Goal: Find specific page/section: Find specific page/section

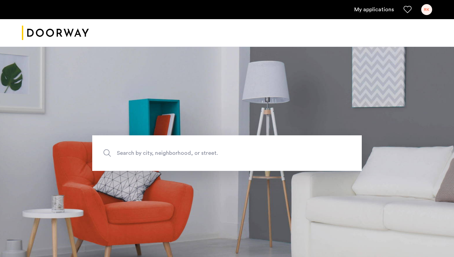
click at [293, 115] on section "Search by city, neighborhood, or street." at bounding box center [227, 153] width 454 height 213
click at [244, 145] on label "Search by city, neighborhood, or street." at bounding box center [227, 153] width 270 height 36
click at [244, 145] on input "Search by city, neighborhood, or street." at bounding box center [227, 153] width 270 height 36
click at [274, 138] on input "Search by city, neighborhood, or street." at bounding box center [227, 153] width 270 height 36
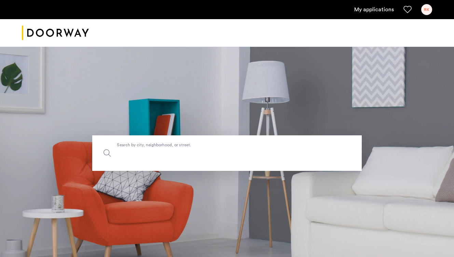
click at [274, 138] on input "Search by city, neighborhood, or street." at bounding box center [227, 153] width 270 height 36
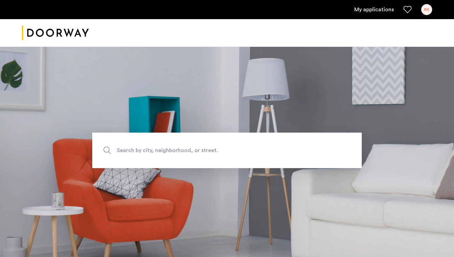
click at [157, 150] on span "Search by city, neighborhood, or street." at bounding box center [211, 150] width 189 height 9
click at [157, 150] on input "Search by city, neighborhood, or street." at bounding box center [227, 151] width 270 height 36
click at [153, 150] on input "Search by city, neighborhood, or street." at bounding box center [227, 151] width 270 height 36
type input "**********"
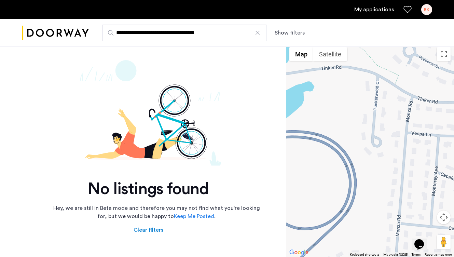
click at [257, 34] on div at bounding box center [257, 32] width 7 height 7
click at [257, 34] on input "**********" at bounding box center [185, 33] width 164 height 16
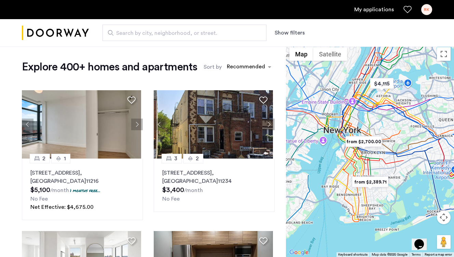
click at [426, 10] on div "RK" at bounding box center [427, 9] width 11 height 11
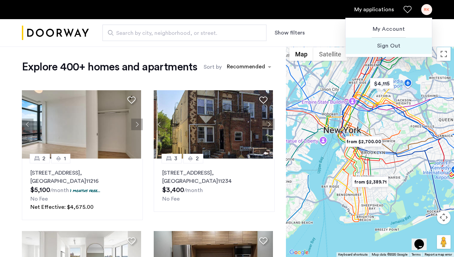
click at [406, 45] on span "Sign Out" at bounding box center [389, 46] width 75 height 8
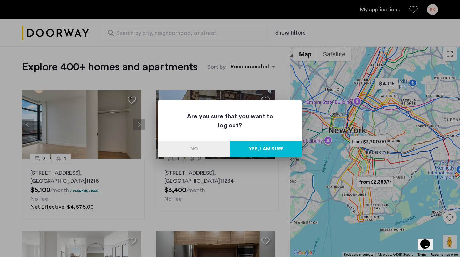
click at [253, 149] on button "Yes, I am sure" at bounding box center [266, 149] width 72 height 15
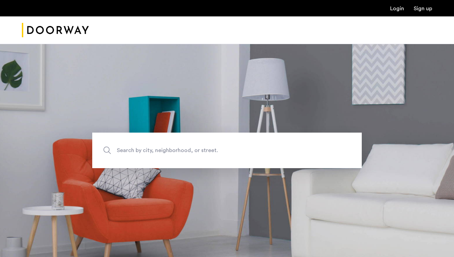
click at [427, 11] on link "Sign up" at bounding box center [423, 8] width 18 height 5
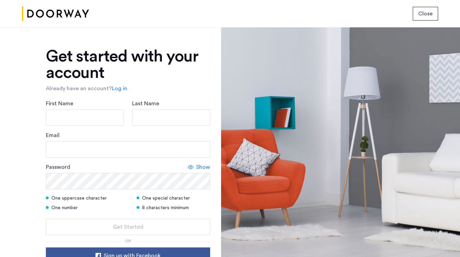
click at [423, 17] on span "Close" at bounding box center [425, 14] width 14 height 8
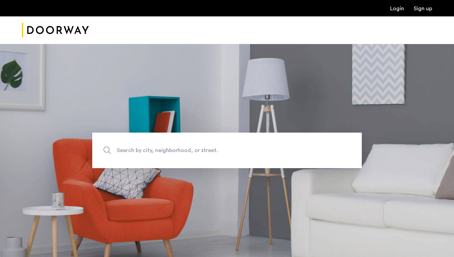
click at [400, 11] on link "Login" at bounding box center [398, 8] width 14 height 5
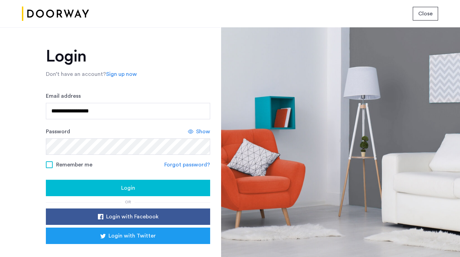
click at [48, 166] on span at bounding box center [49, 164] width 7 height 7
click at [125, 190] on span "Login" at bounding box center [128, 188] width 14 height 8
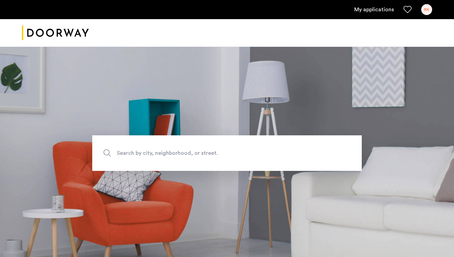
click at [156, 154] on span "Search by city, neighborhood, or street." at bounding box center [211, 153] width 189 height 9
click at [156, 154] on input "Search by city, neighborhood, or street." at bounding box center [227, 153] width 270 height 36
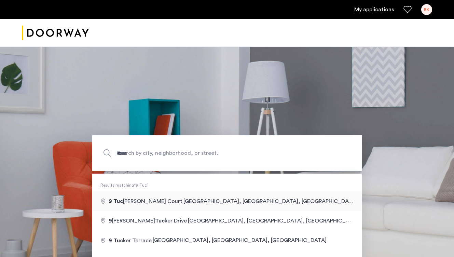
type input "**********"
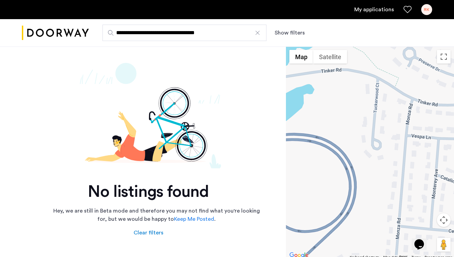
click at [260, 34] on div at bounding box center [257, 32] width 7 height 7
click at [260, 34] on input "**********" at bounding box center [185, 33] width 164 height 16
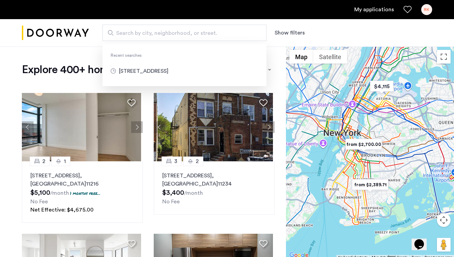
click at [212, 40] on input "Search by city, neighborhood, or street." at bounding box center [185, 33] width 164 height 16
click at [431, 9] on div "RK" at bounding box center [427, 9] width 11 height 11
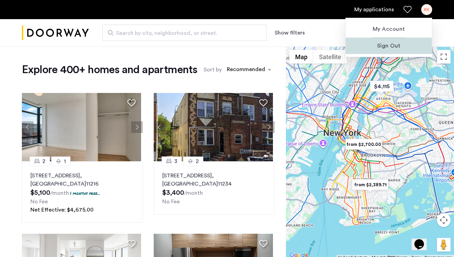
click at [401, 47] on span "Sign Out" at bounding box center [389, 46] width 75 height 8
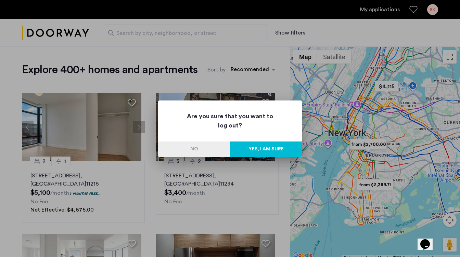
click at [264, 147] on button "Yes, I am sure" at bounding box center [266, 149] width 72 height 15
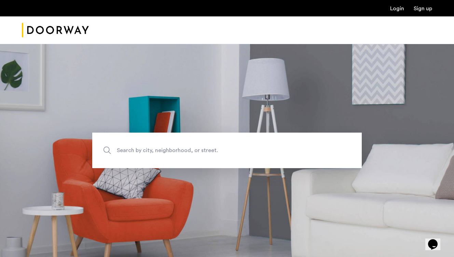
click at [393, 10] on link "Login" at bounding box center [398, 8] width 14 height 5
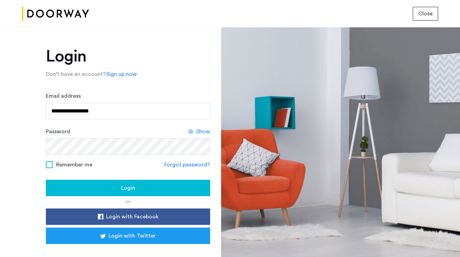
click at [46, 164] on span at bounding box center [49, 164] width 7 height 7
click at [125, 190] on span "Login" at bounding box center [128, 188] width 14 height 8
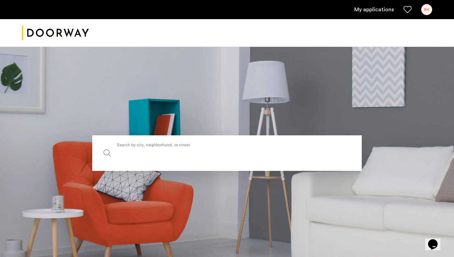
click at [137, 158] on input "Search by city, neighborhood, or street." at bounding box center [227, 153] width 270 height 36
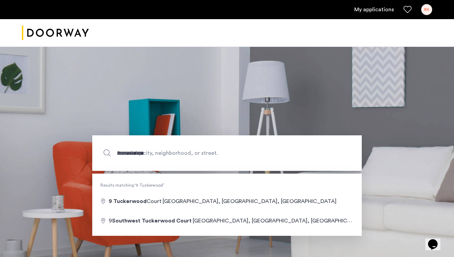
type input "**********"
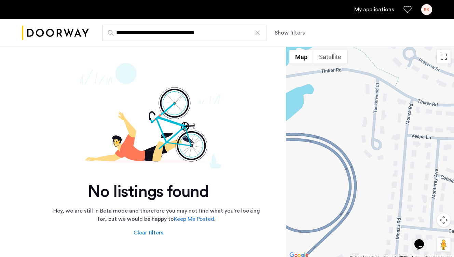
click at [429, 6] on div "RK" at bounding box center [427, 9] width 11 height 11
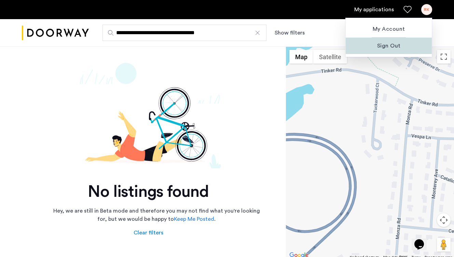
click at [408, 46] on span "Sign Out" at bounding box center [389, 46] width 75 height 8
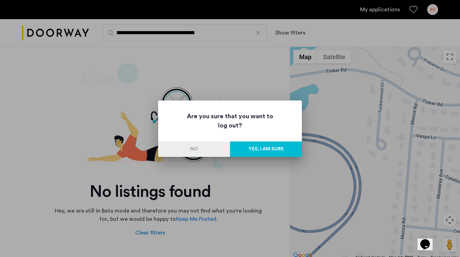
click at [262, 149] on button "Yes, I am sure" at bounding box center [266, 149] width 72 height 15
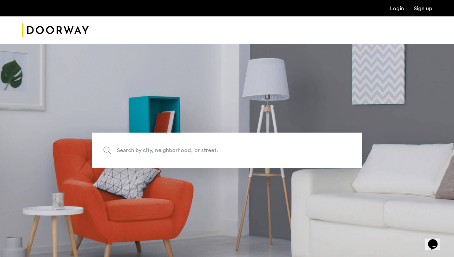
click at [401, 11] on link "Login" at bounding box center [398, 8] width 14 height 5
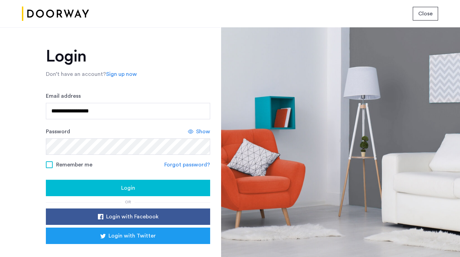
click at [47, 166] on span at bounding box center [49, 164] width 7 height 7
click at [144, 187] on div "Login" at bounding box center [127, 188] width 153 height 8
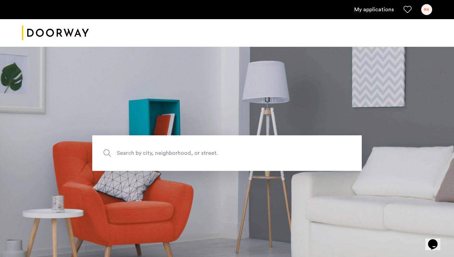
click at [203, 156] on span "Search by city, neighborhood, or street." at bounding box center [211, 153] width 189 height 9
click at [203, 156] on input "Search by city, neighborhood, or street." at bounding box center [227, 153] width 270 height 36
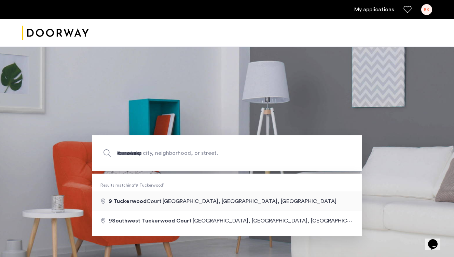
type input "**********"
